Goal: Information Seeking & Learning: Learn about a topic

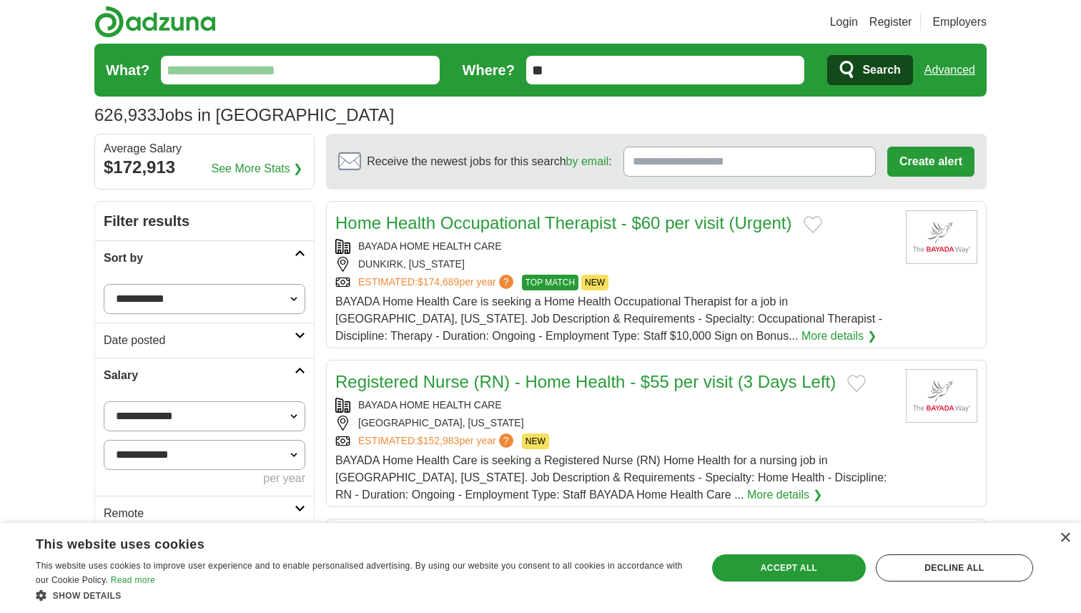
click at [361, 395] on div "Registered Nurse (RN) - Home Health - $55 per visit (3 Days Left) BAYADA HOME H…" at bounding box center [614, 436] width 559 height 134
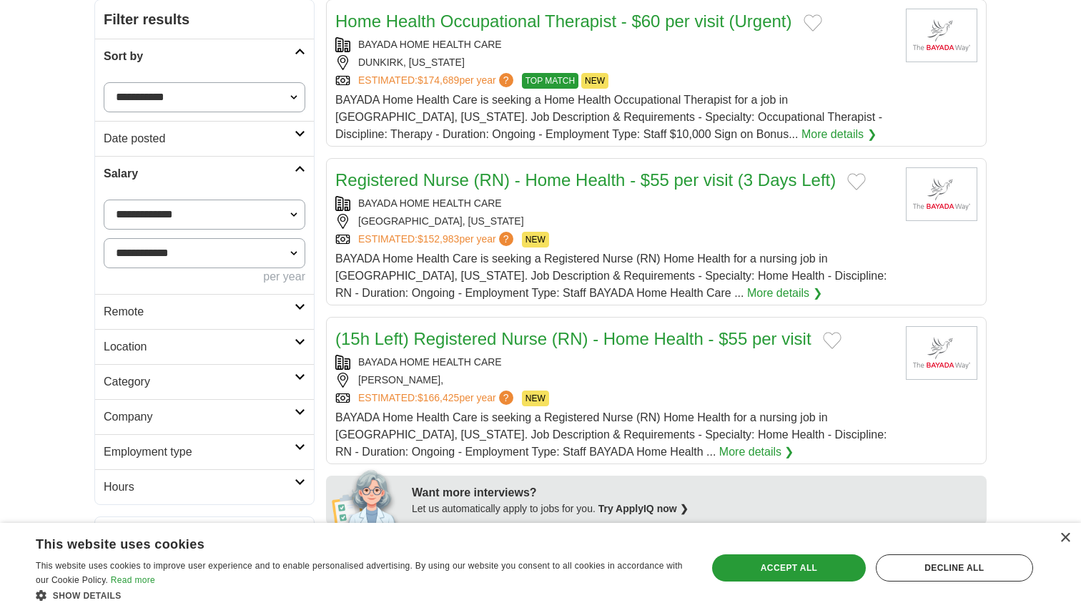
scroll to position [211, 0]
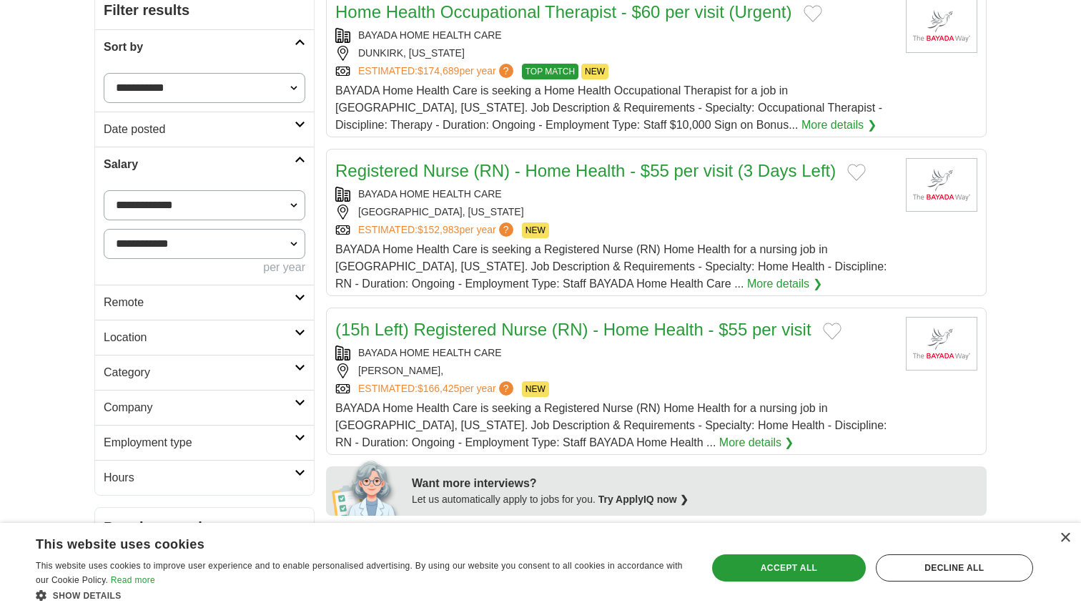
click at [217, 297] on h2 "Remote" at bounding box center [199, 302] width 191 height 17
click at [151, 340] on link "Remote jobs" at bounding box center [136, 336] width 64 height 12
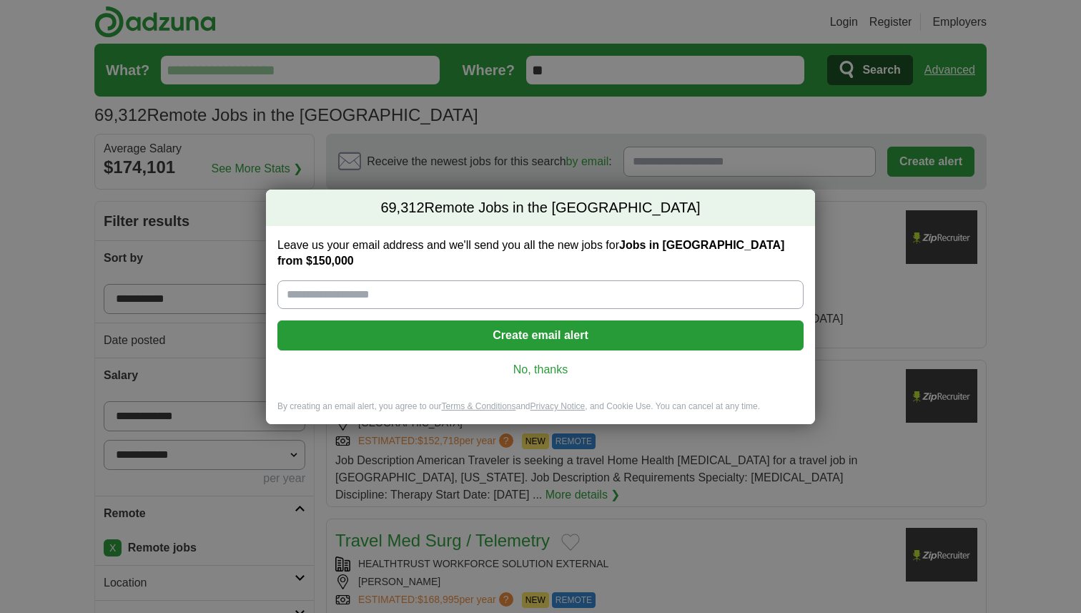
click at [529, 365] on link "No, thanks" at bounding box center [540, 370] width 503 height 16
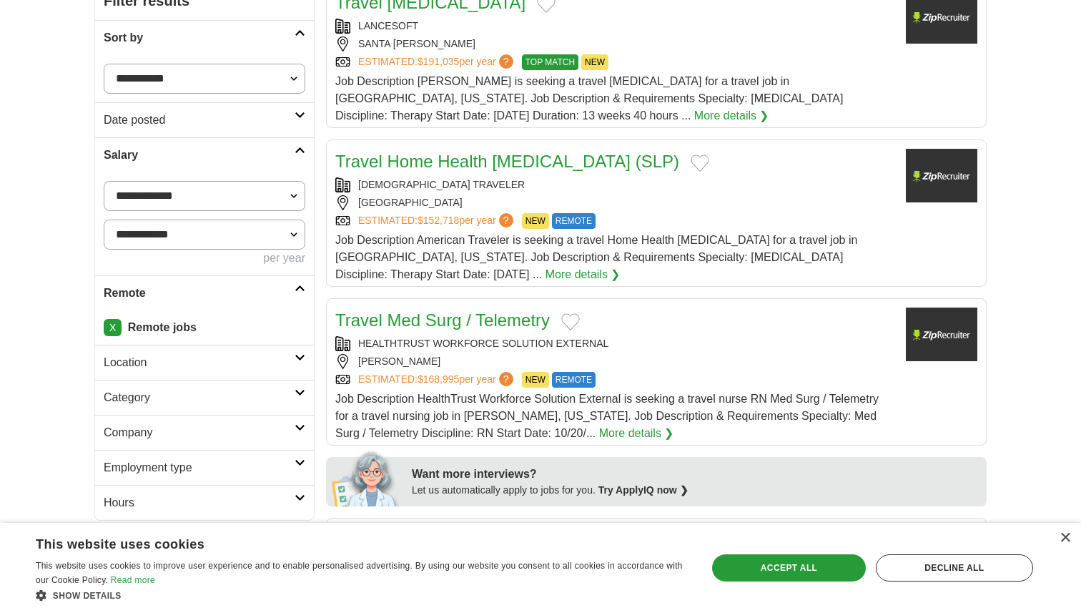
scroll to position [229, 0]
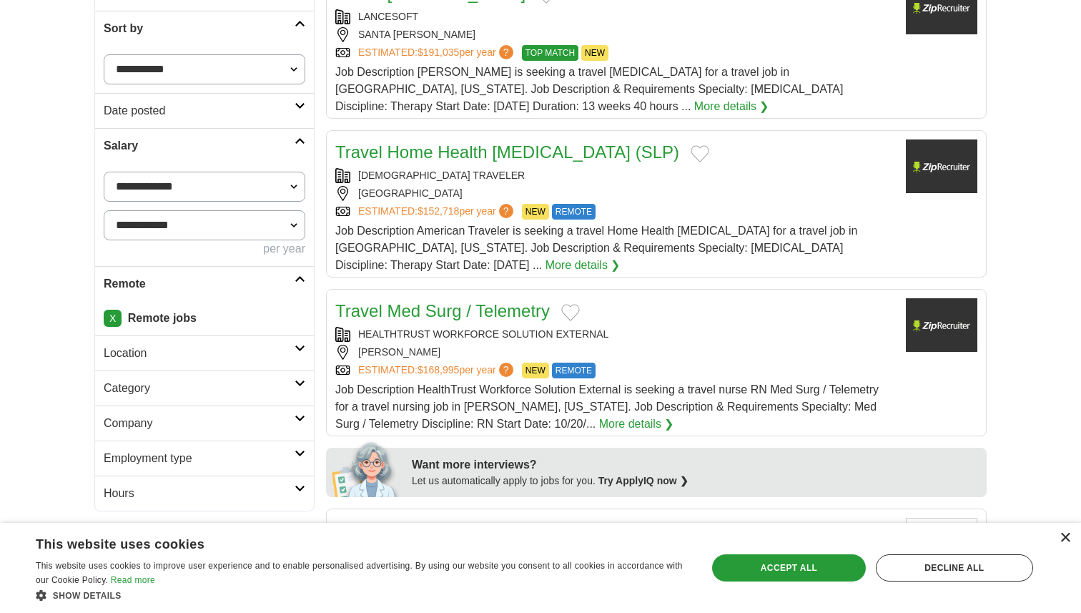
click at [1070, 542] on div "×" at bounding box center [1065, 538] width 11 height 11
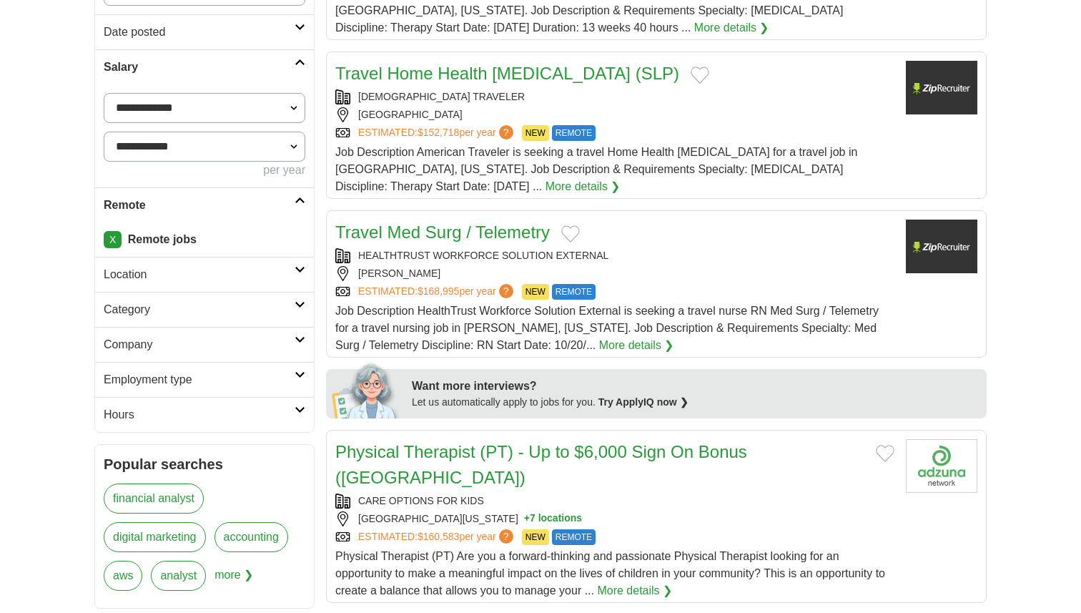
scroll to position [339, 0]
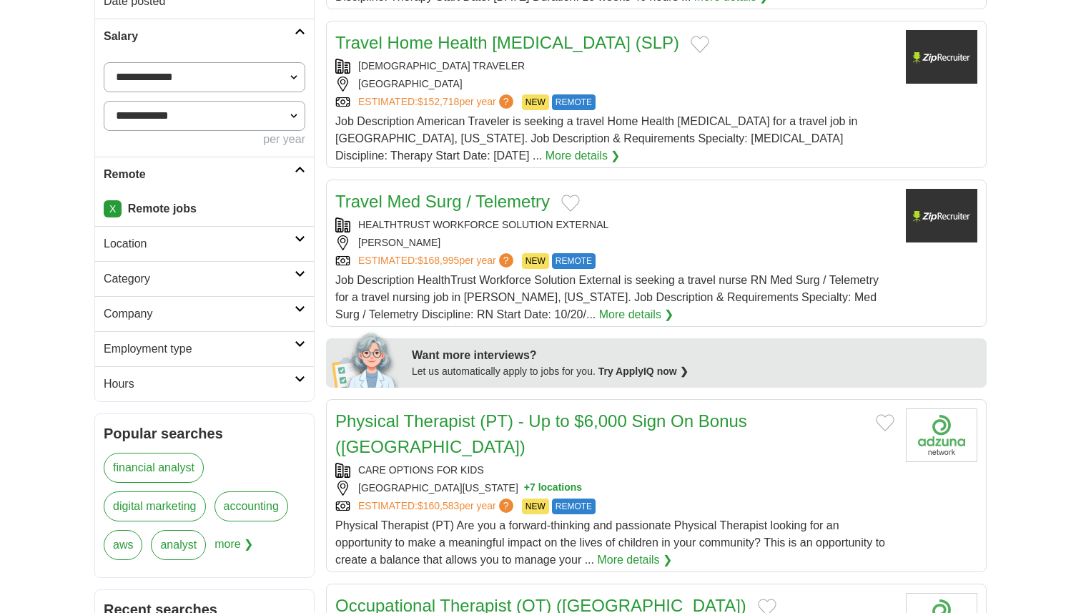
click at [262, 277] on h2 "Category" at bounding box center [199, 278] width 191 height 17
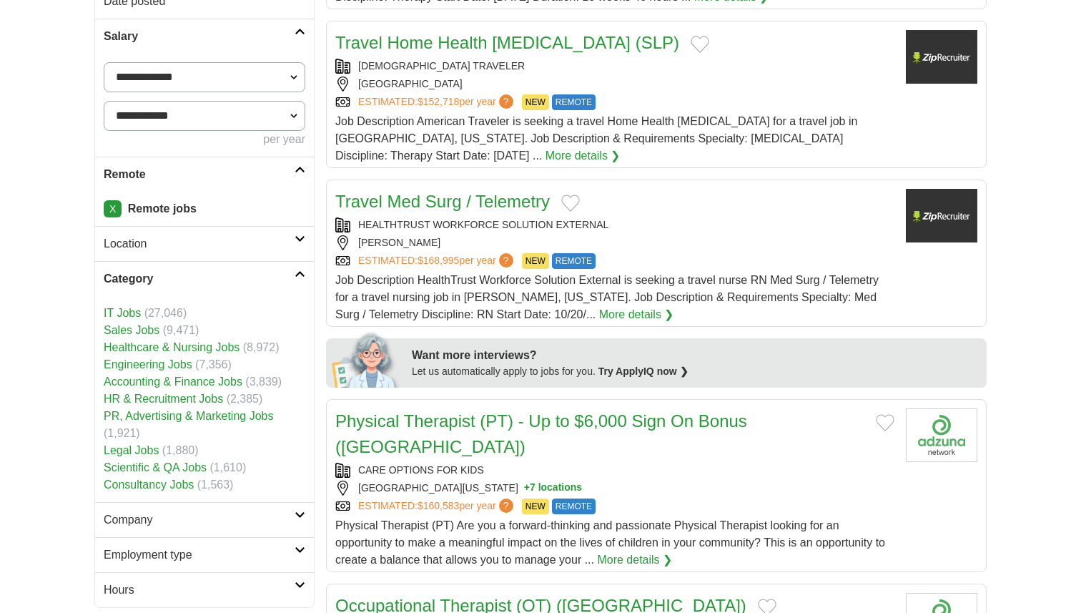
click at [129, 312] on link "IT Jobs" at bounding box center [122, 313] width 37 height 12
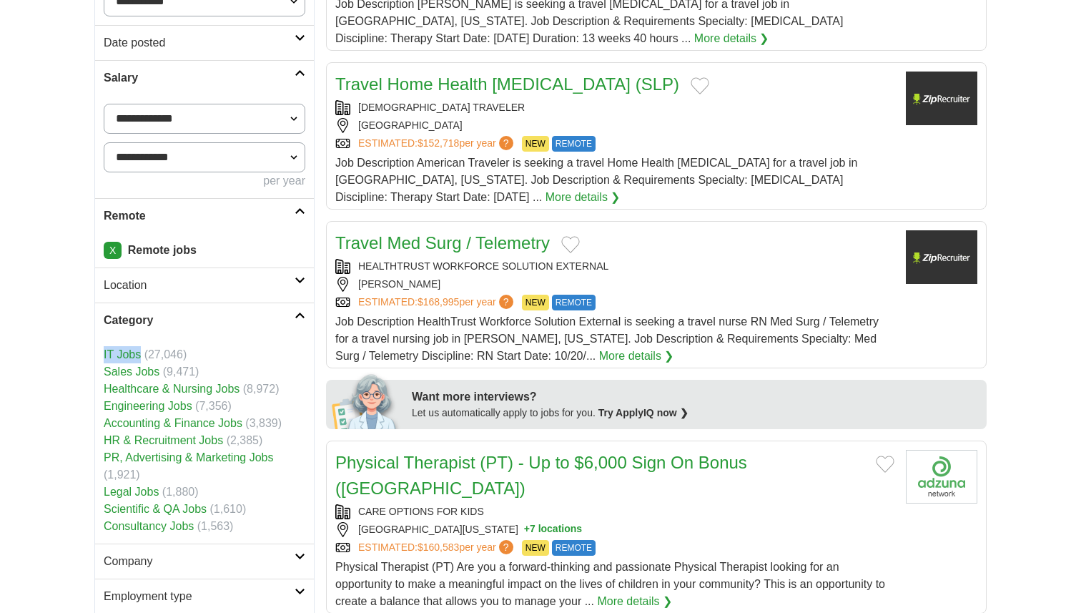
scroll to position [337, 0]
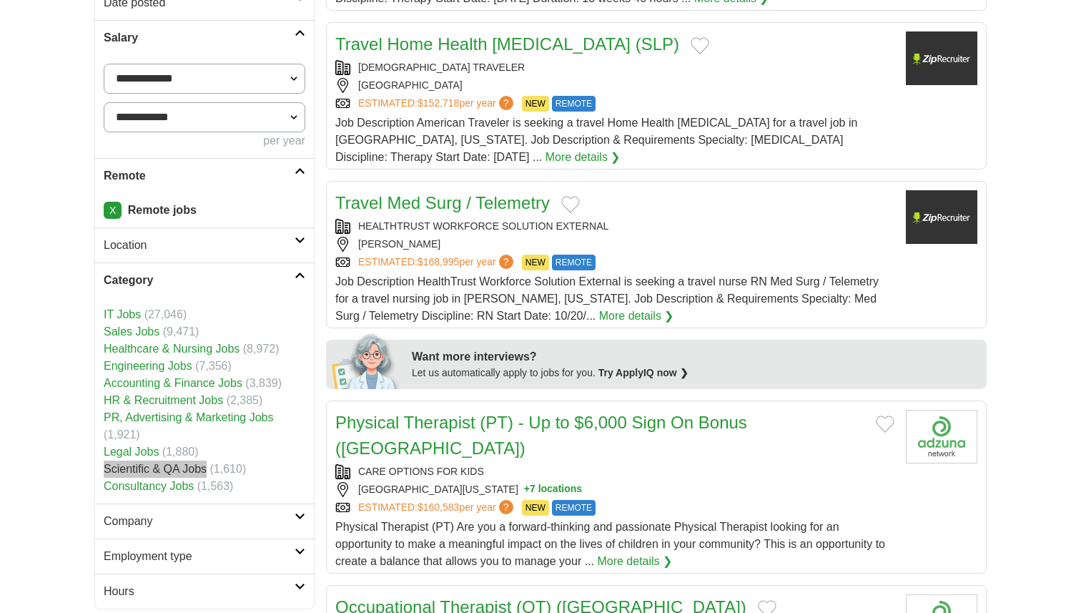
drag, startPoint x: 129, startPoint y: 471, endPoint x: 653, endPoint y: 6, distance: 701.4
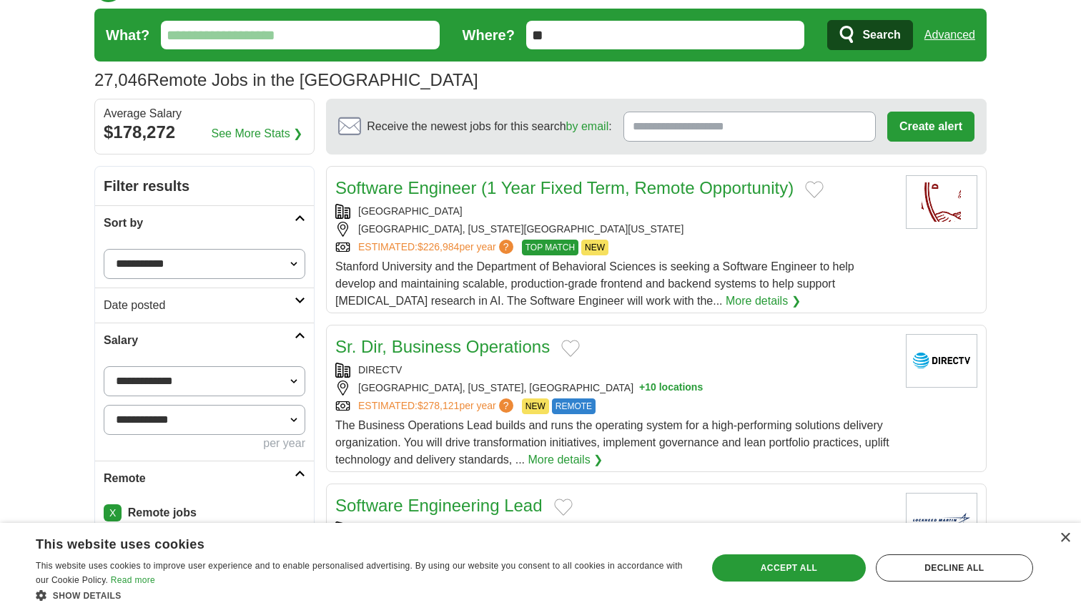
scroll to position [34, 0]
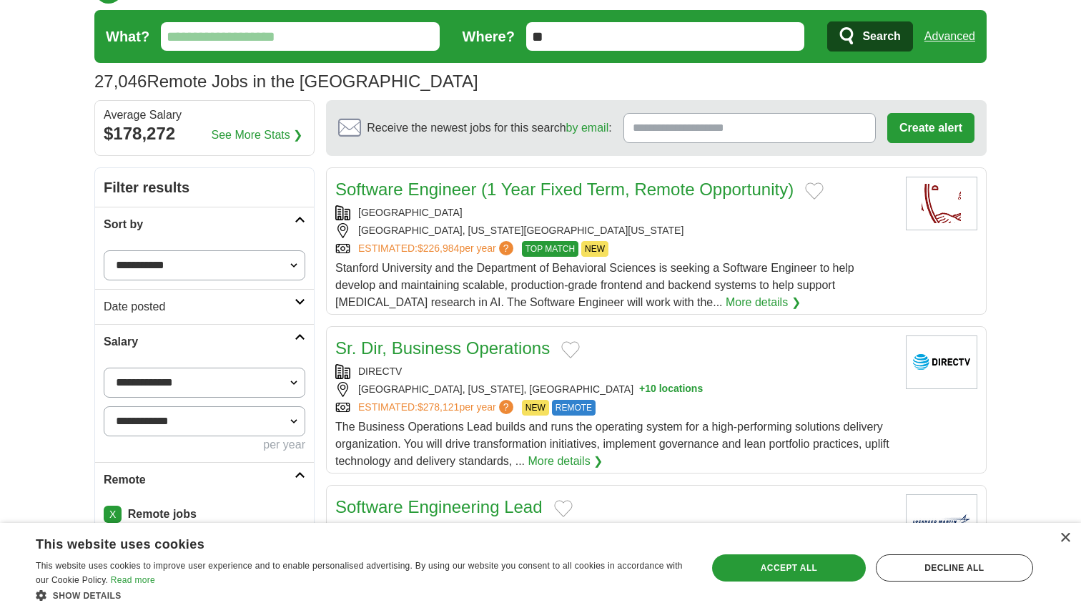
click at [726, 307] on link "More details ❯" at bounding box center [763, 302] width 75 height 17
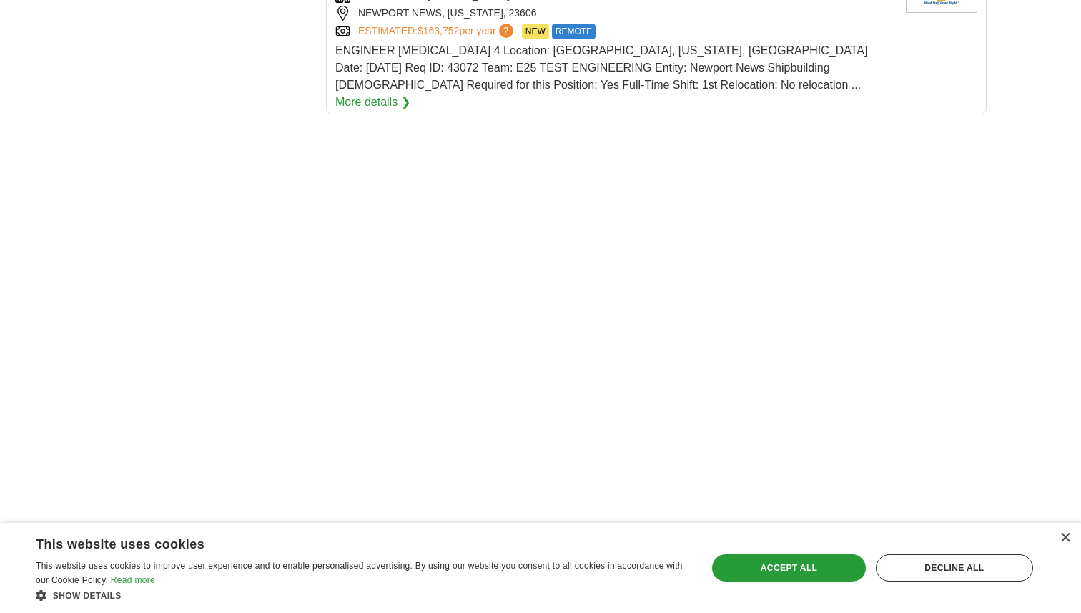
scroll to position [8377, 0]
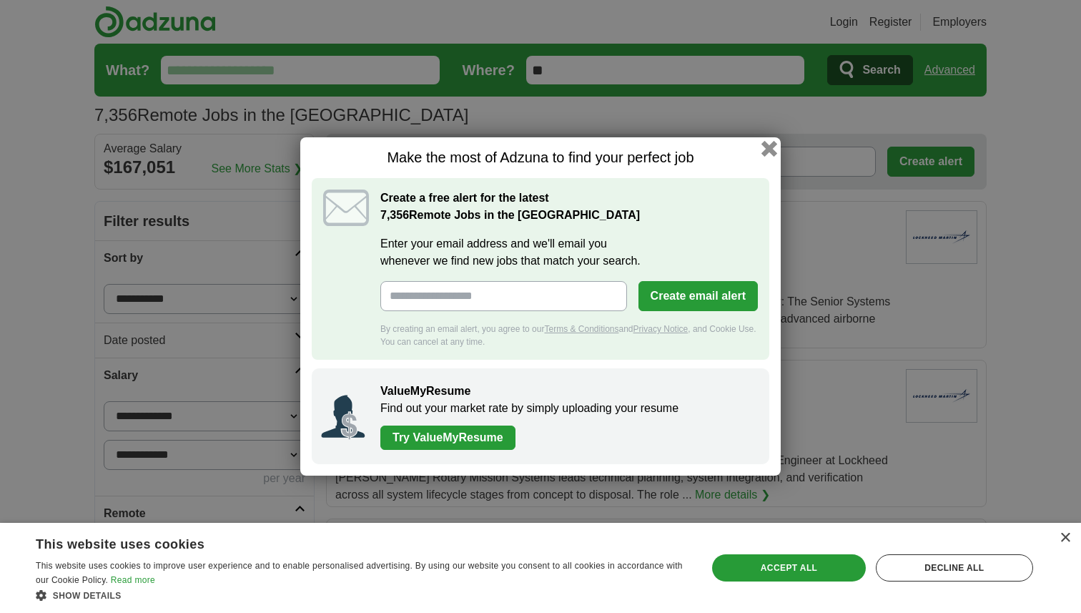
click at [770, 154] on button "button" at bounding box center [769, 149] width 16 height 16
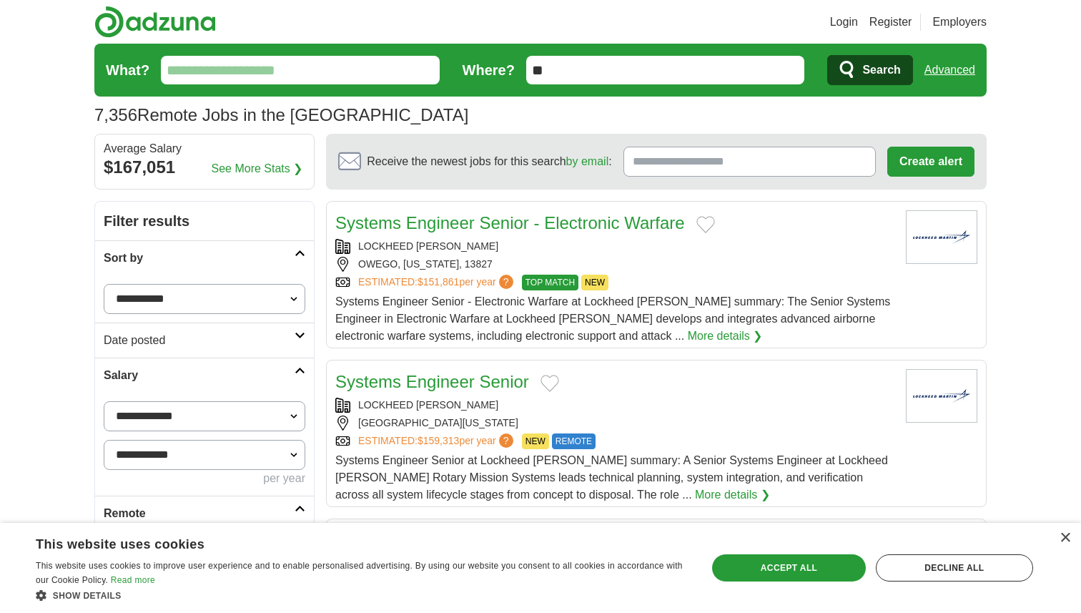
click at [192, 457] on select "**********" at bounding box center [205, 455] width 202 height 30
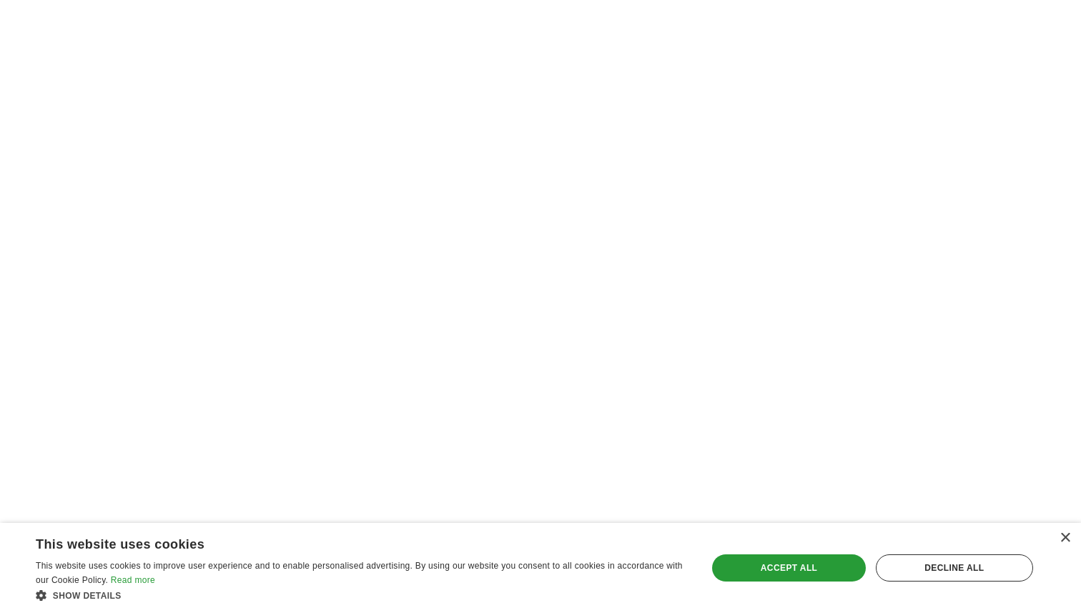
scroll to position [8947, 0]
